Goal: Check status: Check status

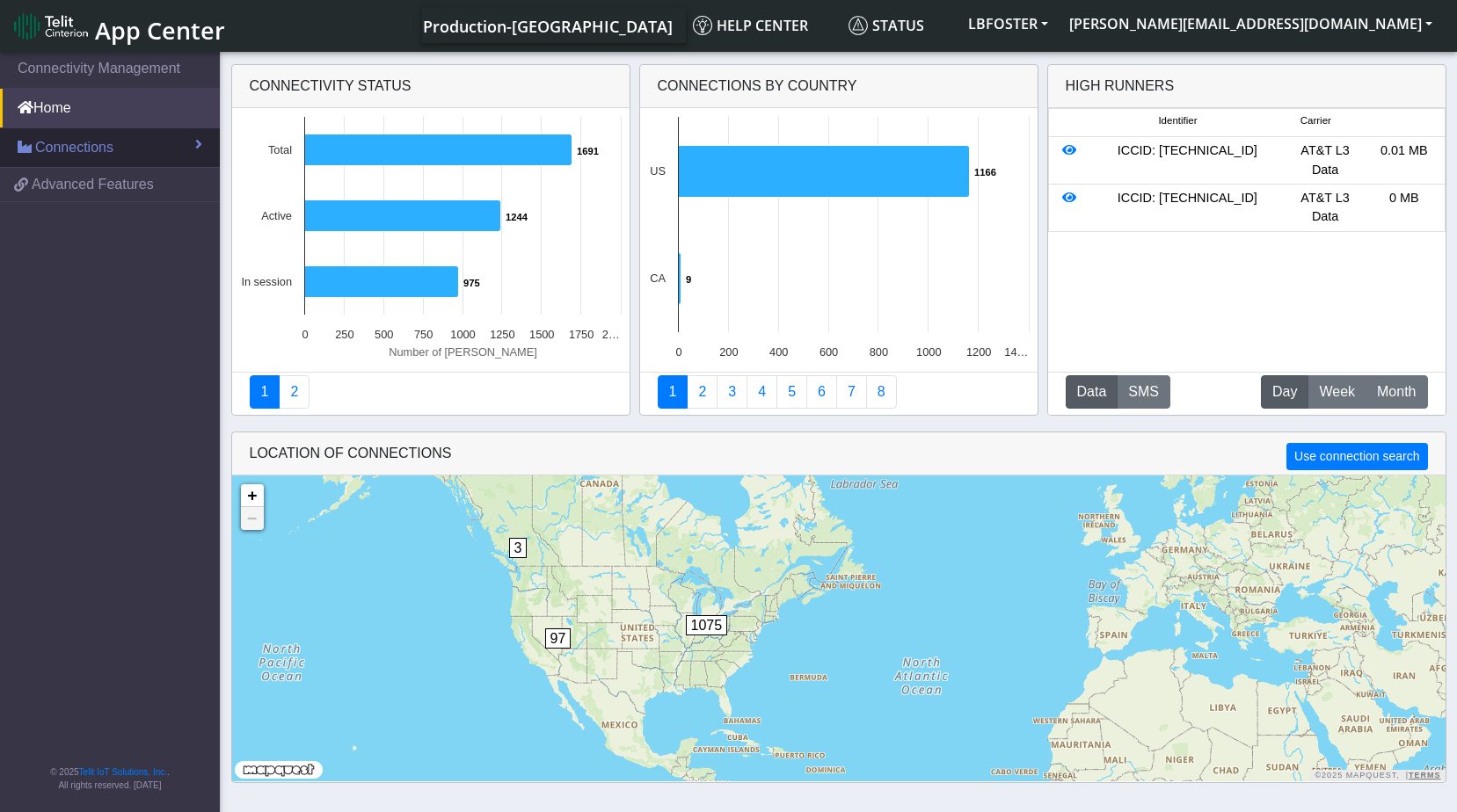
click at [154, 139] on link "Connections" at bounding box center [109, 148] width 220 height 38
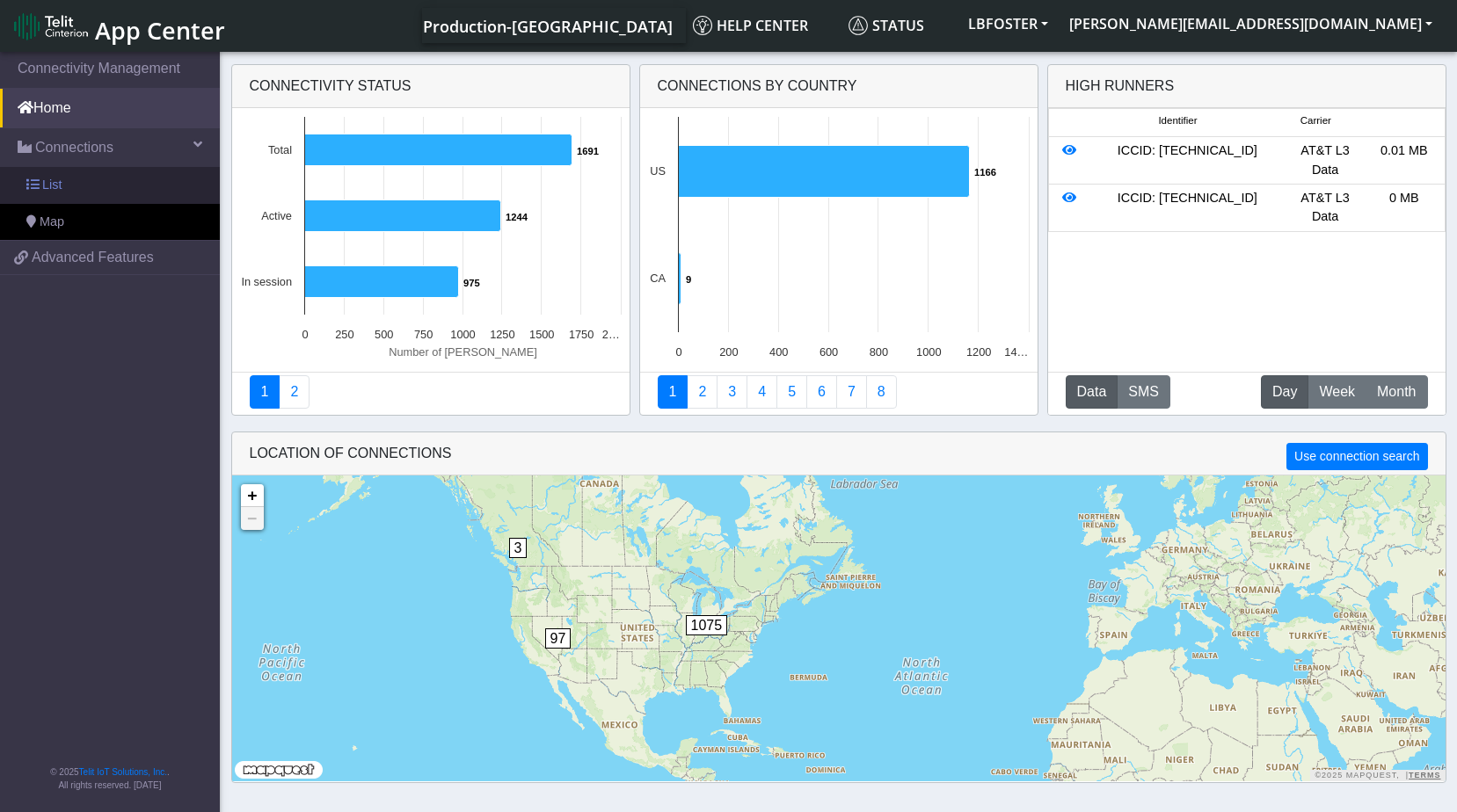
click at [109, 179] on link "List" at bounding box center [109, 185] width 220 height 36
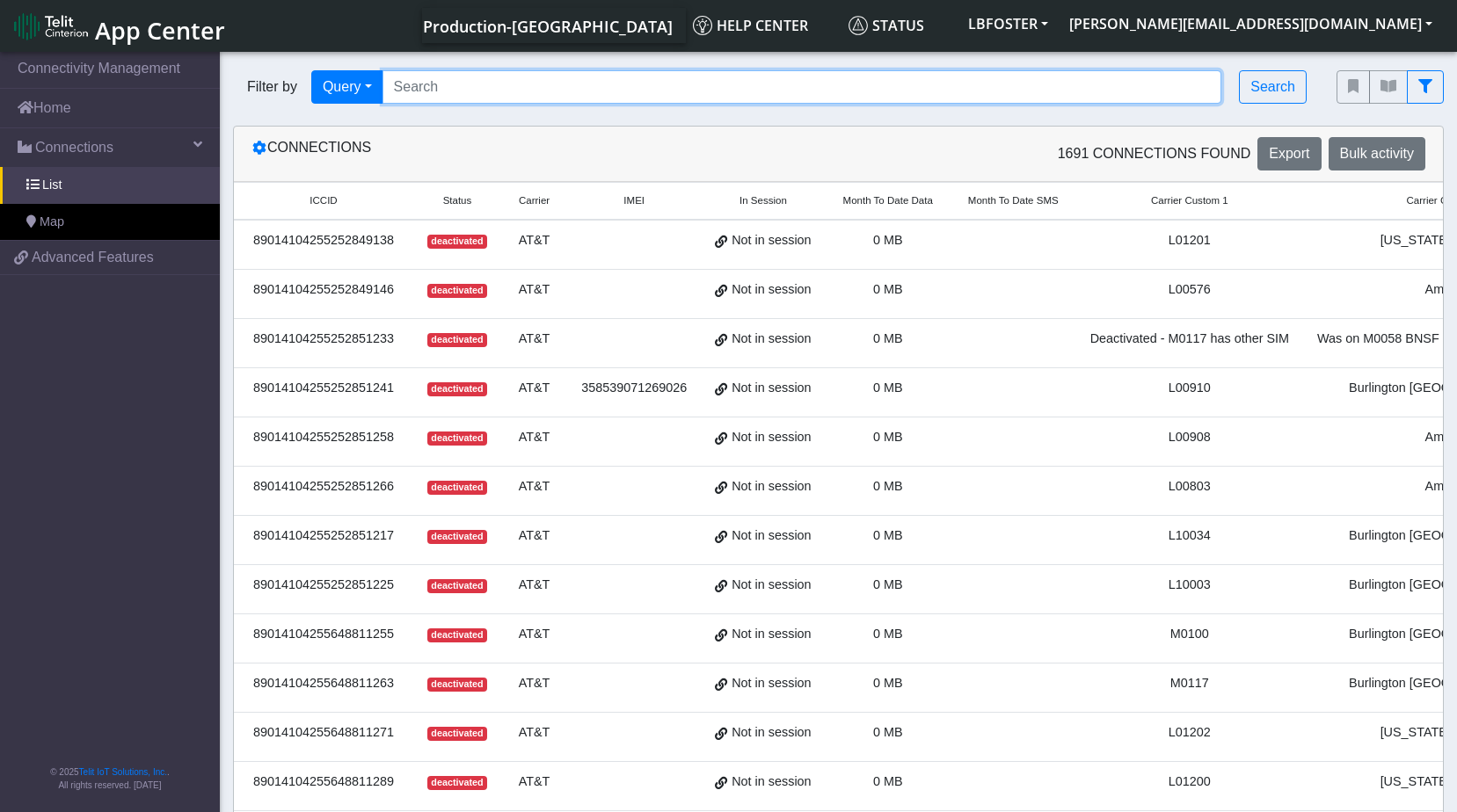
click at [584, 81] on input "Search..." at bounding box center [802, 87] width 839 height 34
type input "L21503"
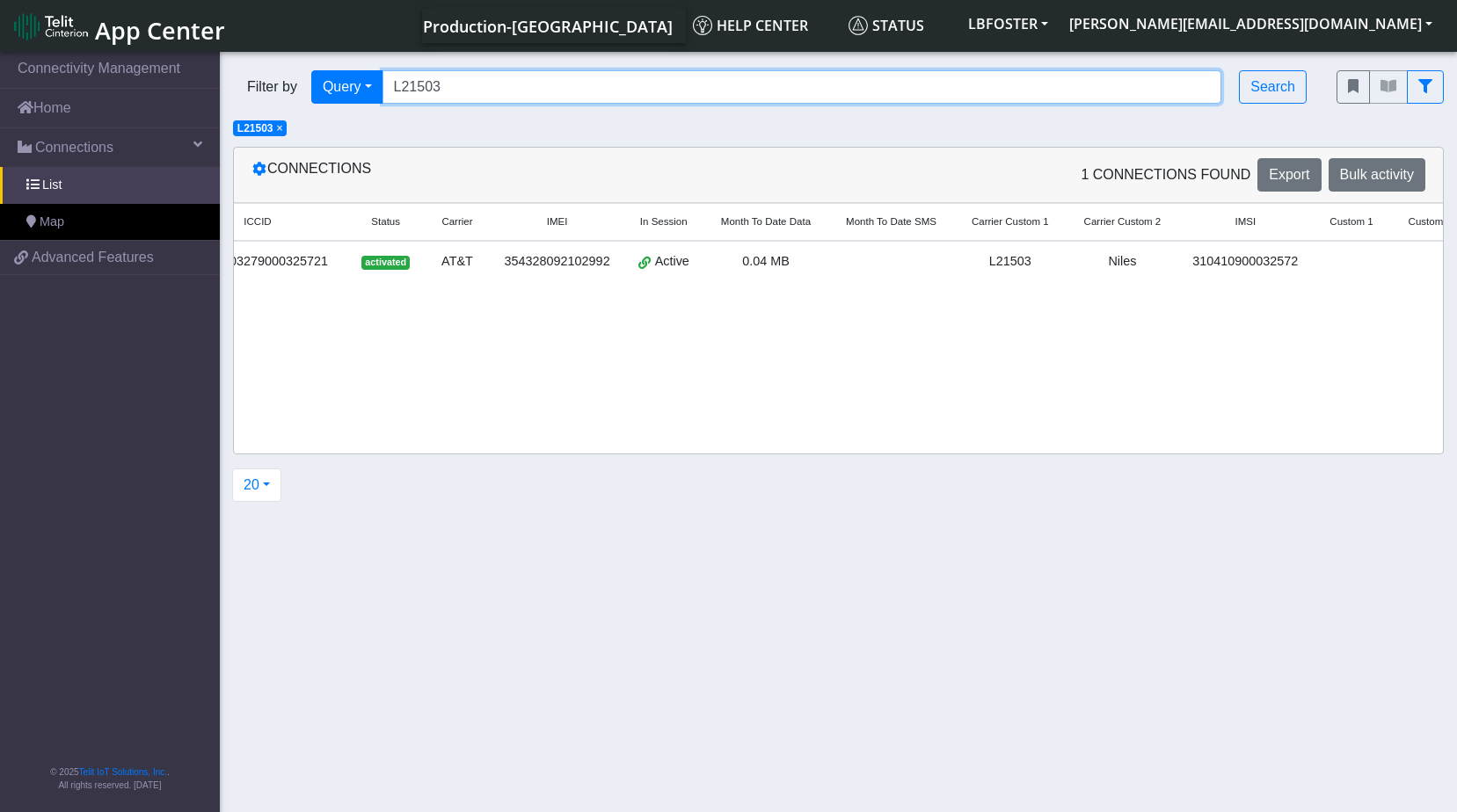
scroll to position [0, 147]
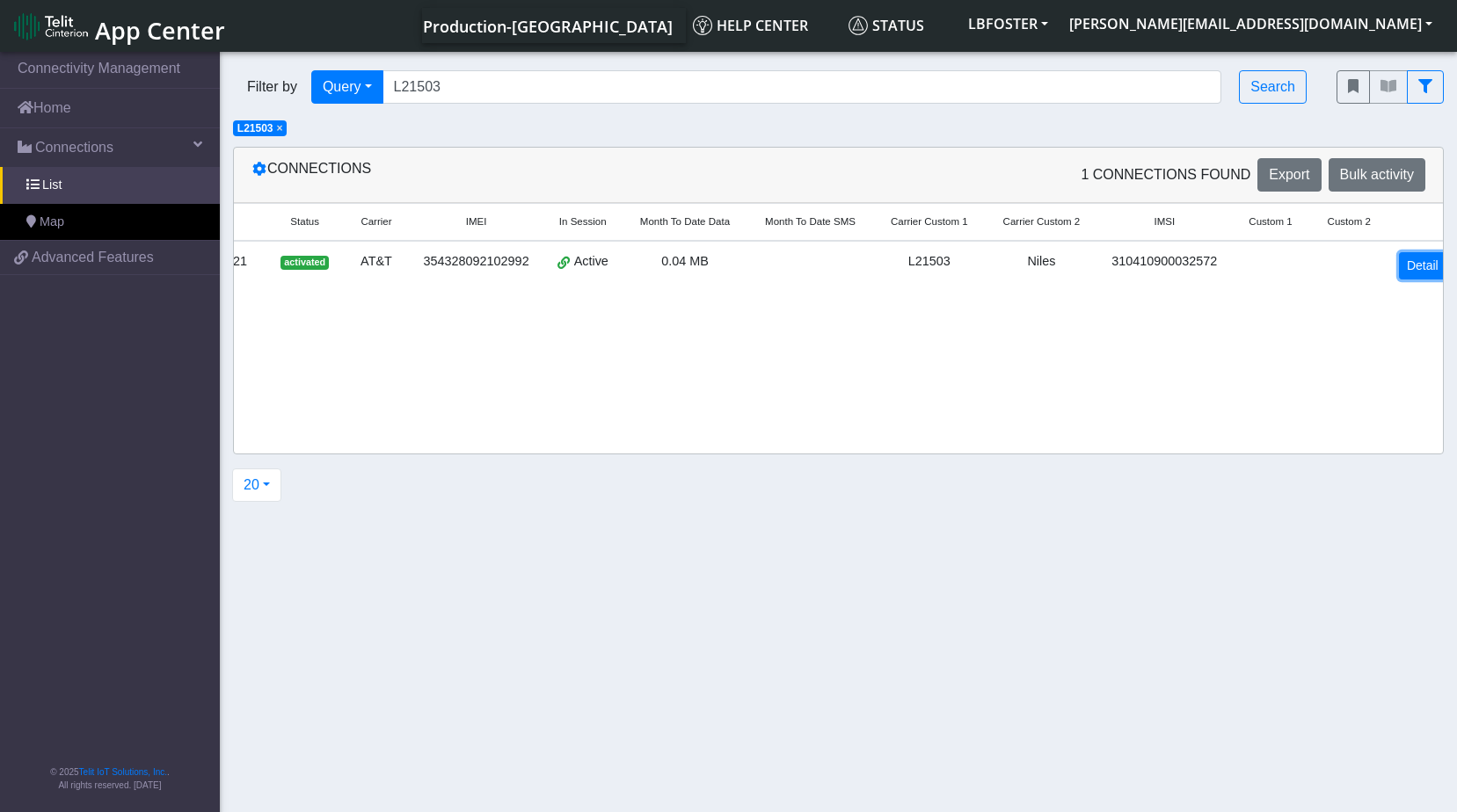
click at [1401, 262] on link "Detail" at bounding box center [1422, 266] width 47 height 27
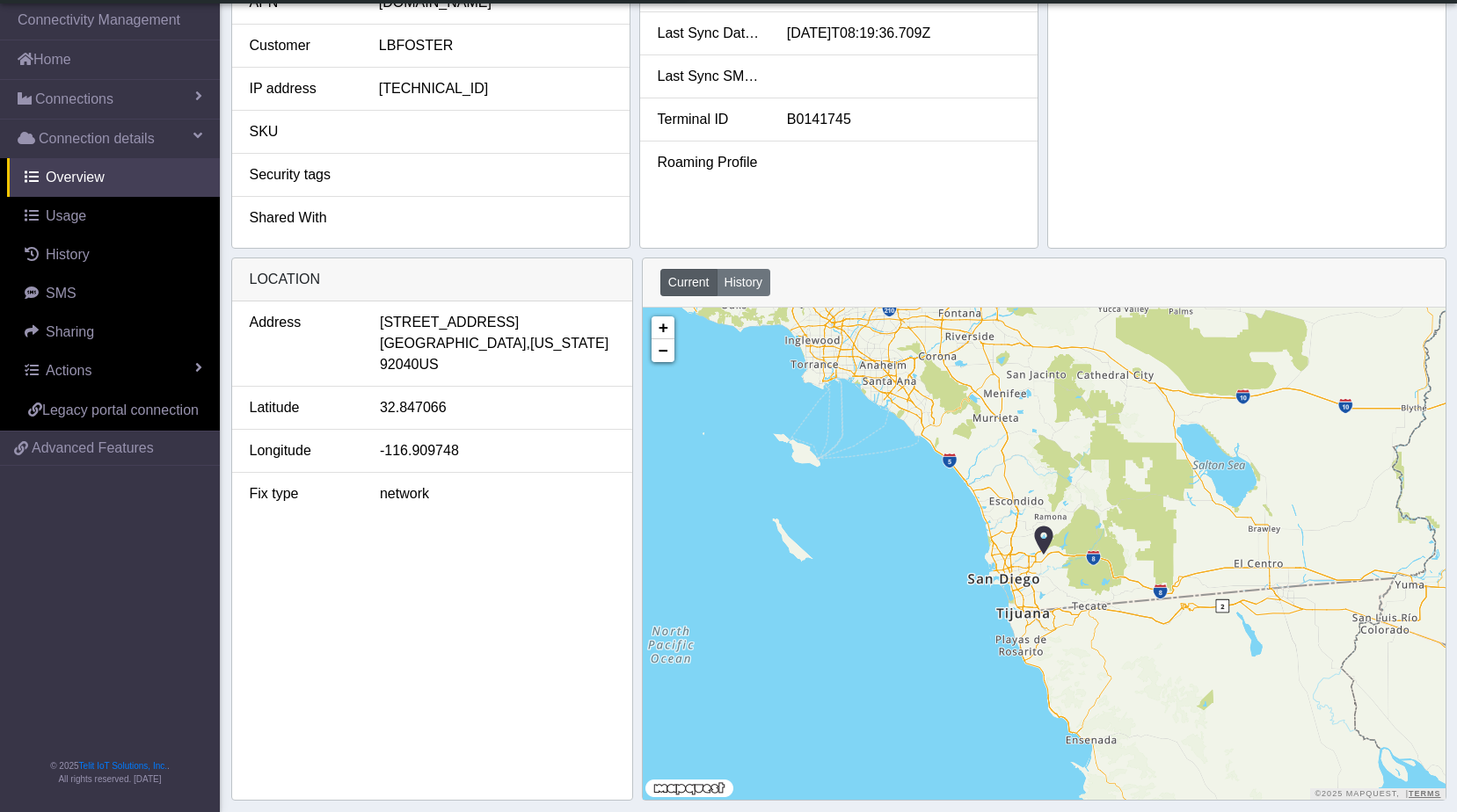
scroll to position [488, 0]
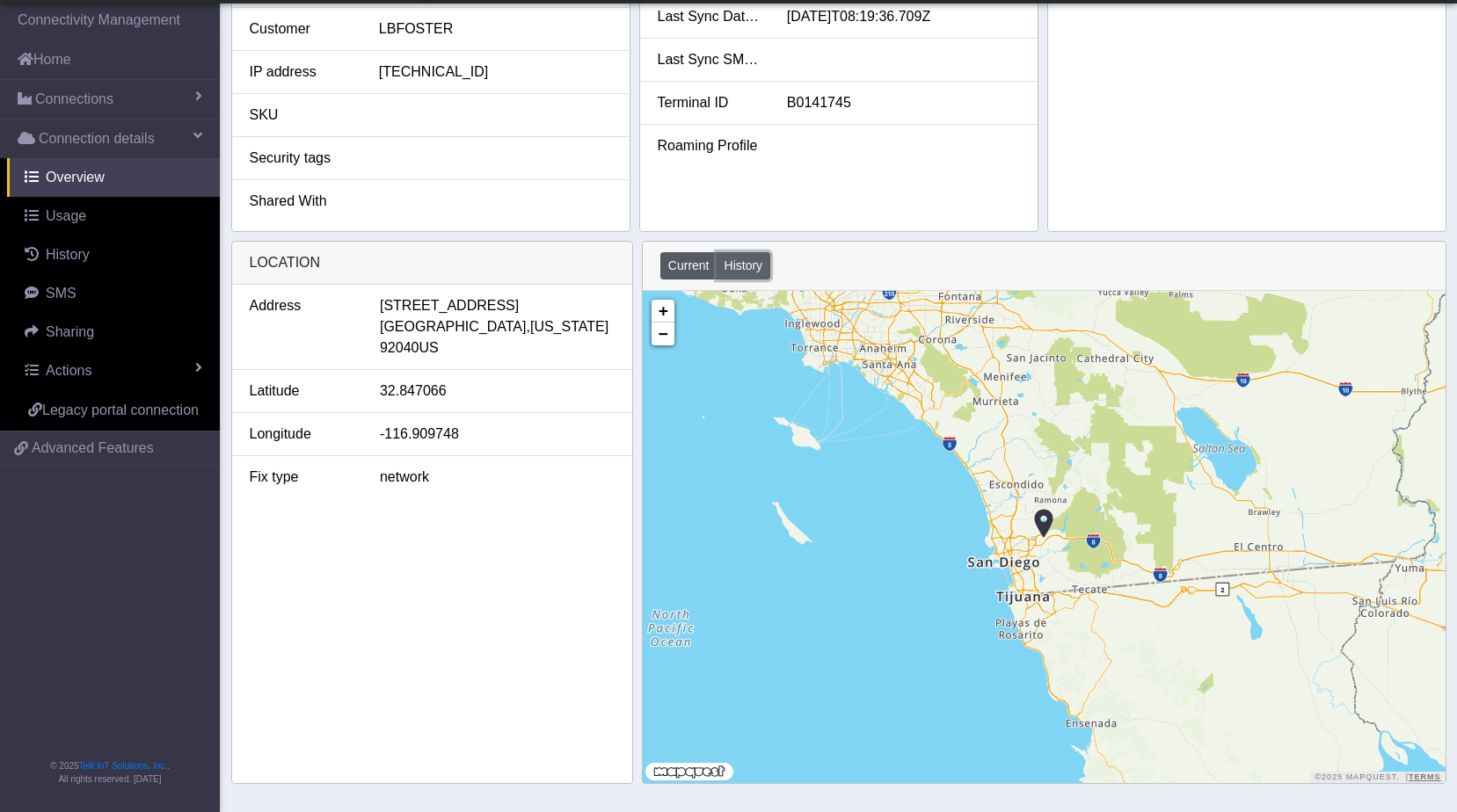
click at [755, 271] on button "History" at bounding box center [744, 266] width 55 height 27
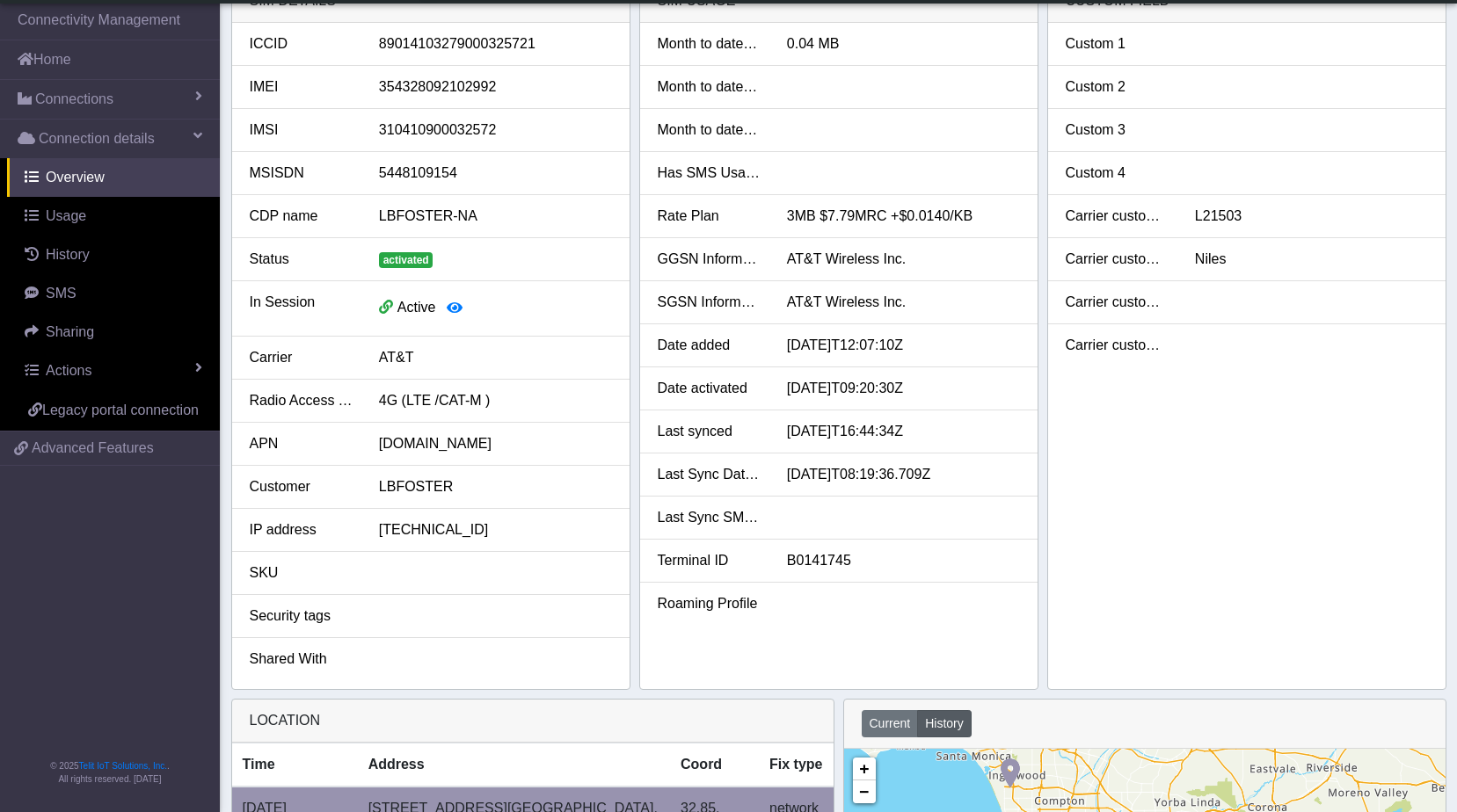
scroll to position [0, 0]
